Goal: Information Seeking & Learning: Understand process/instructions

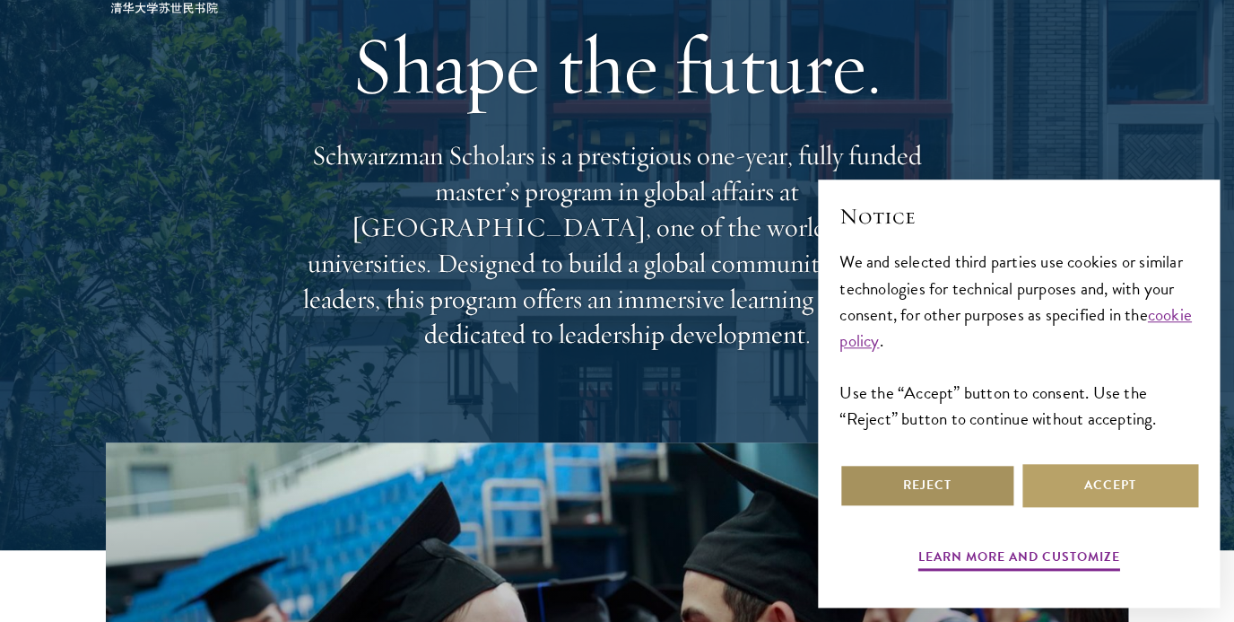
scroll to position [129, 0]
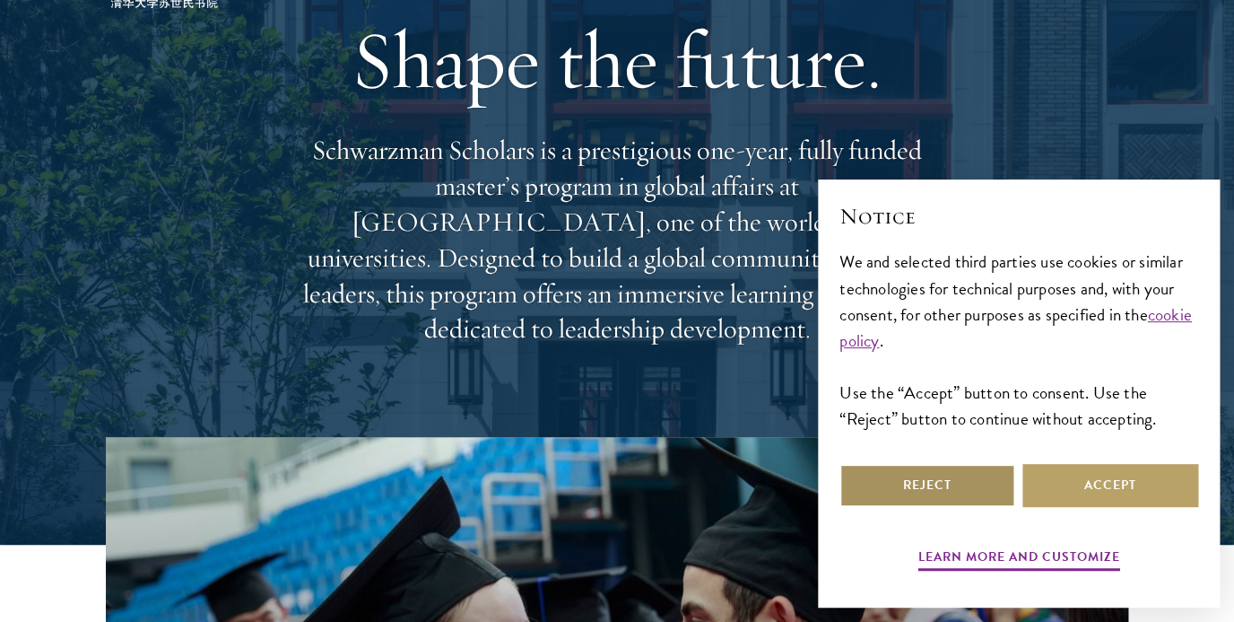
click at [924, 485] on button "Reject" at bounding box center [928, 485] width 176 height 43
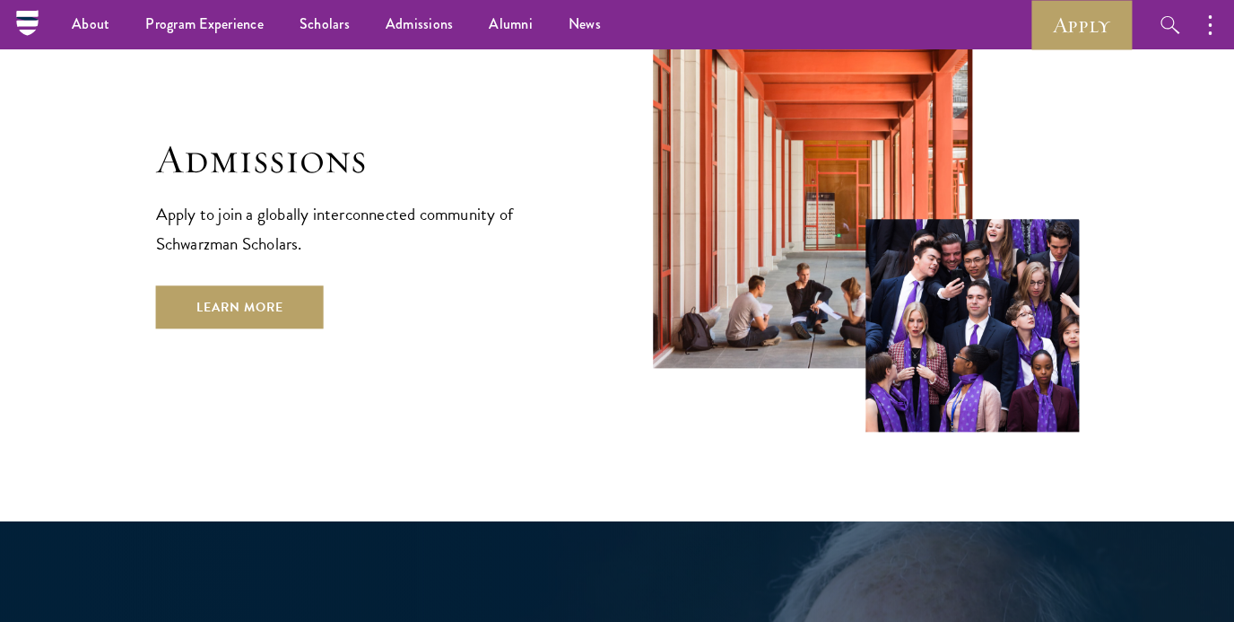
scroll to position [2971, 0]
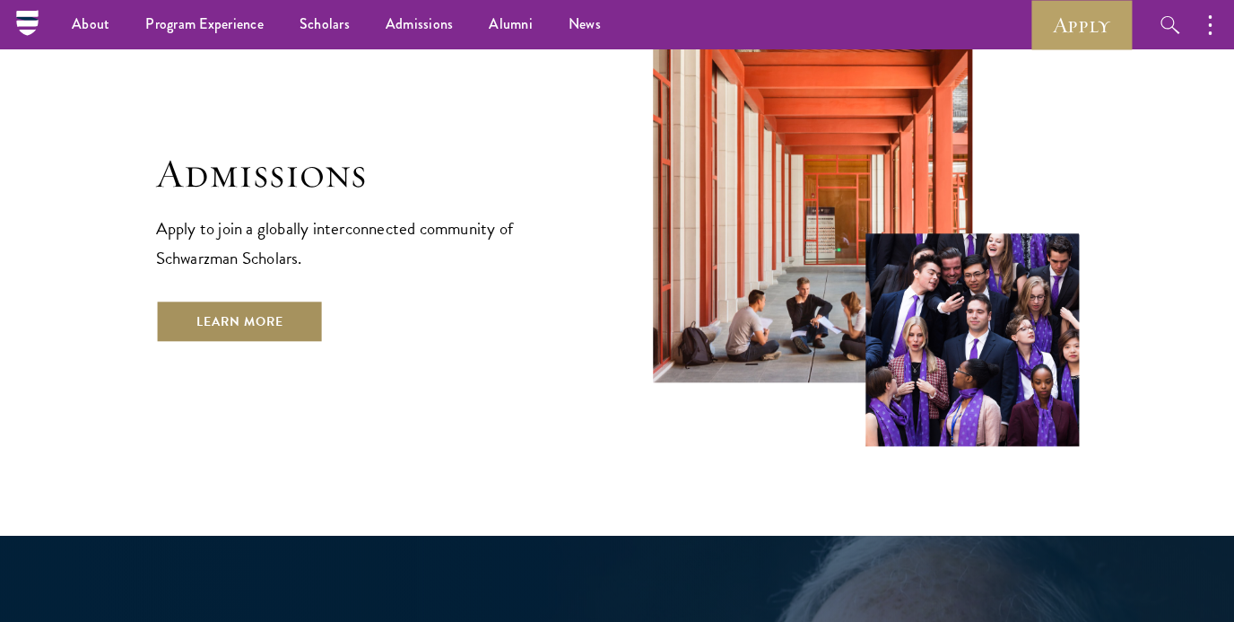
click at [255, 300] on link "Learn More" at bounding box center [240, 321] width 168 height 43
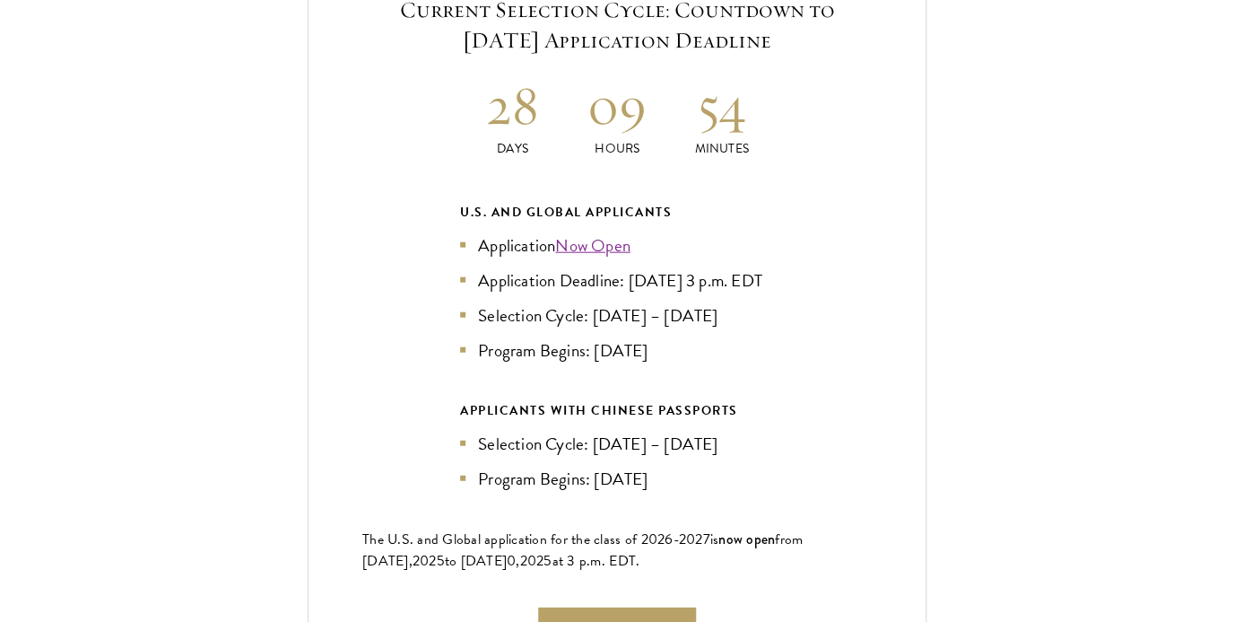
scroll to position [3919, 0]
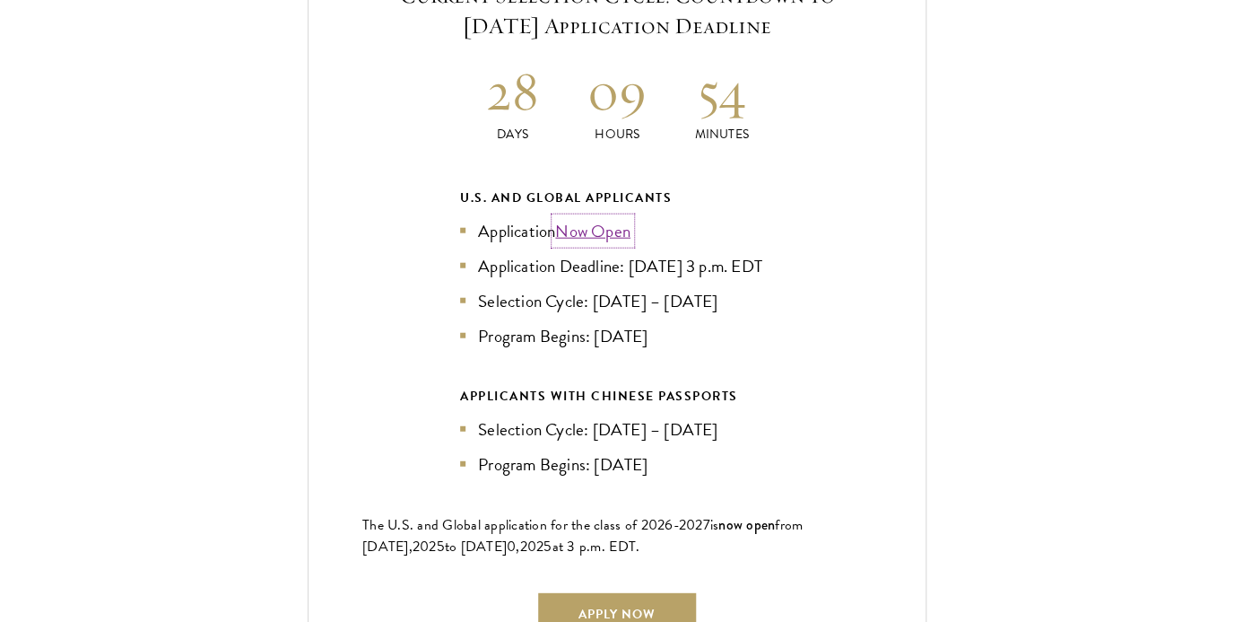
click at [594, 218] on link "Now Open" at bounding box center [592, 231] width 75 height 26
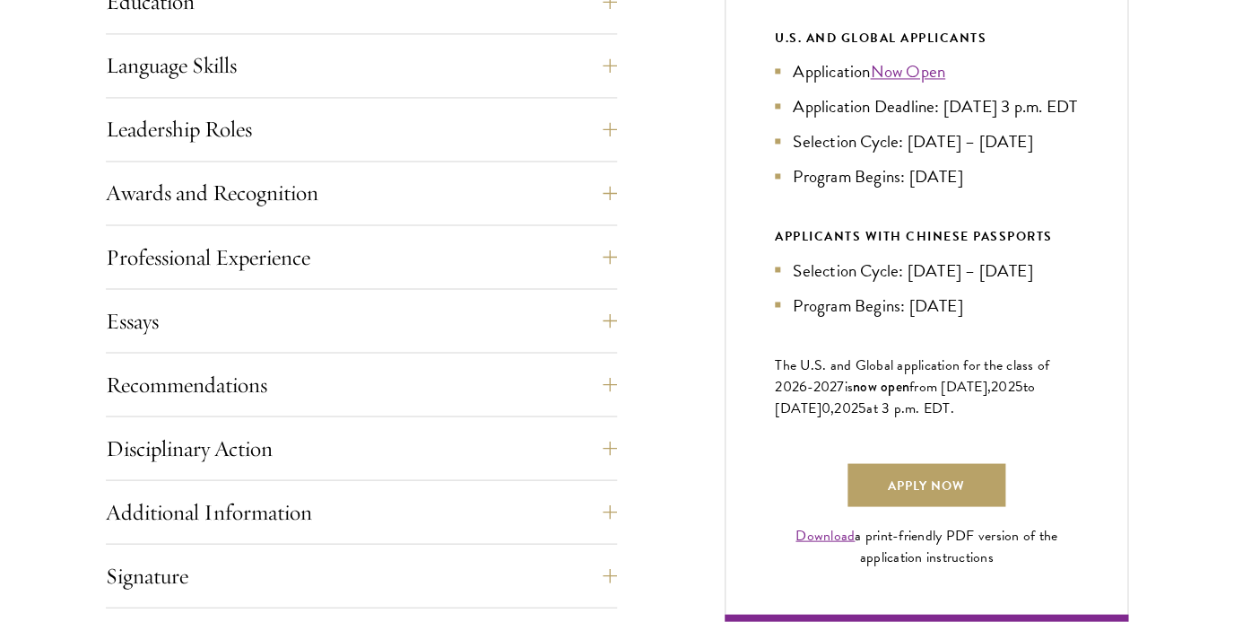
scroll to position [1005, 0]
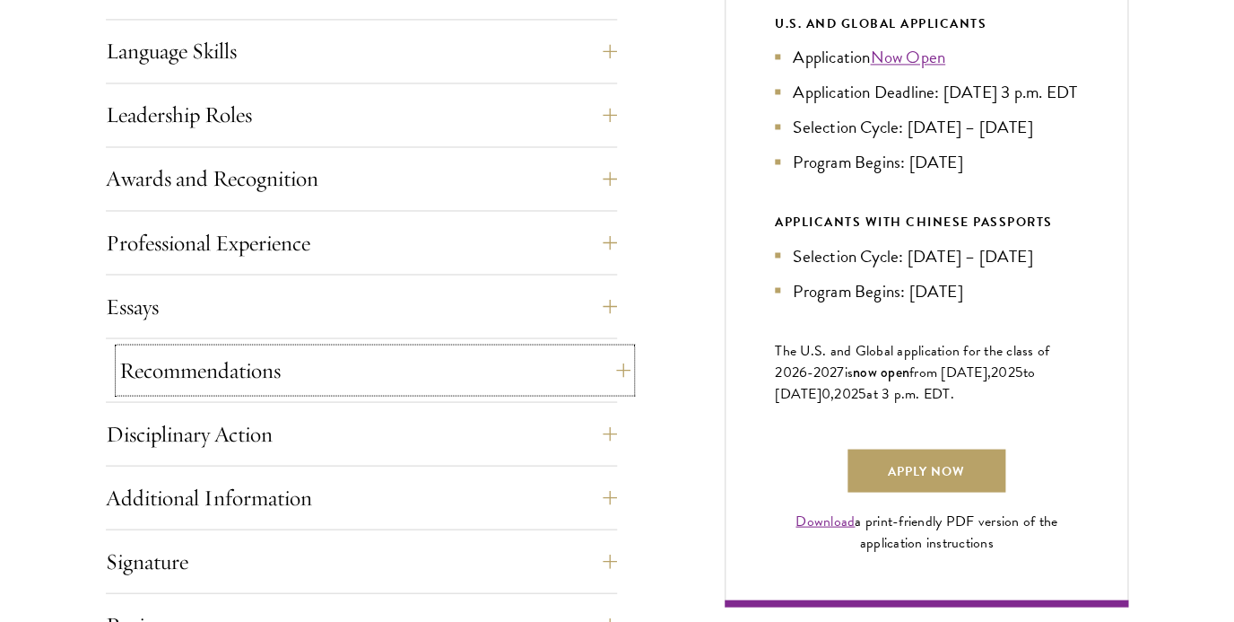
click at [292, 372] on button "Recommendations" at bounding box center [374, 369] width 511 height 43
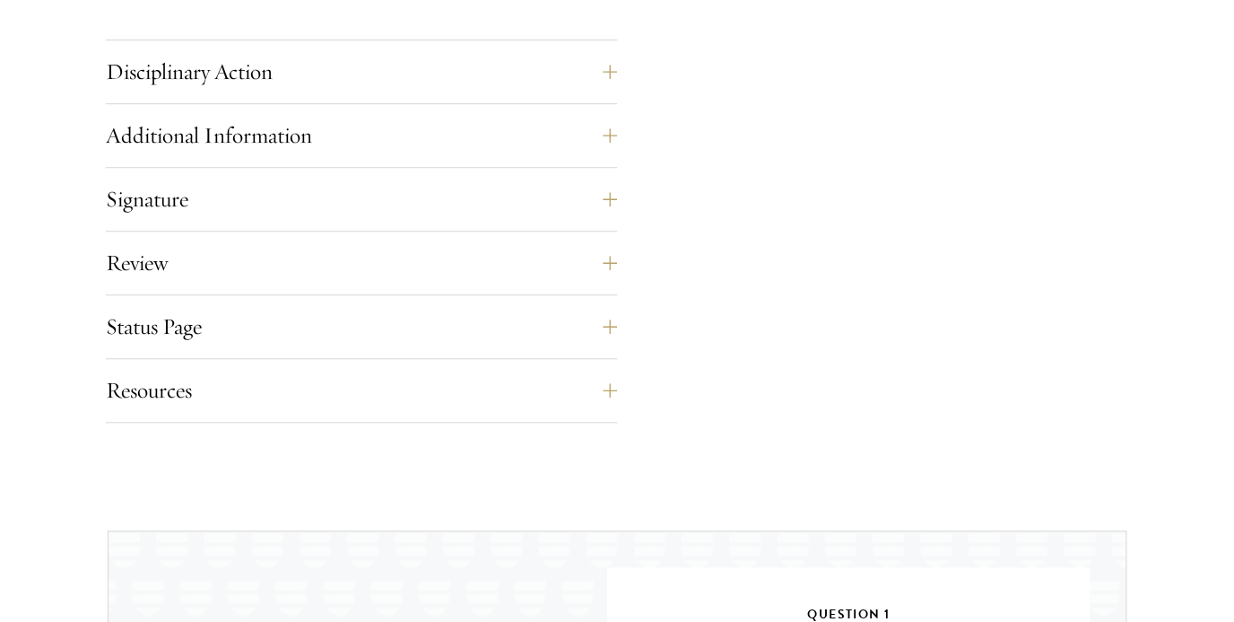
scroll to position [2842, 0]
